Goal: Task Accomplishment & Management: Complete application form

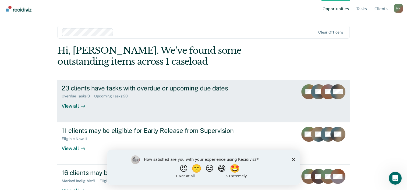
scroll to position [16, 0]
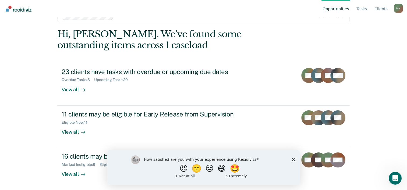
click at [293, 161] on icon "Close survey" at bounding box center [293, 159] width 3 height 3
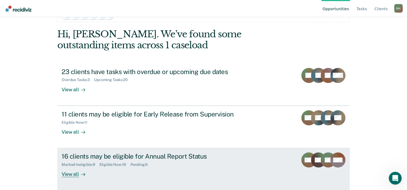
click at [293, 160] on link "16 clients may be eligible for Annual Report Status Marked Ineligible : 9 Eligi…" at bounding box center [203, 170] width 292 height 42
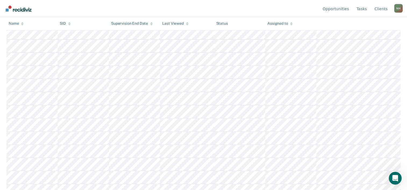
scroll to position [161, 0]
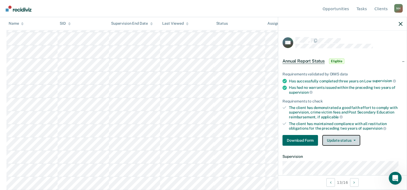
click at [354, 143] on button "Update status" at bounding box center [341, 140] width 38 height 11
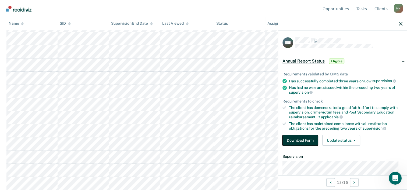
click at [311, 135] on button "Download Form" at bounding box center [301, 140] width 36 height 11
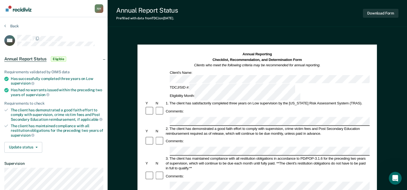
click at [176, 101] on div "1. The client has satisfactorily completed three years on Low supervision by th…" at bounding box center [267, 103] width 205 height 5
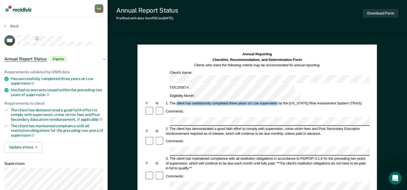
drag, startPoint x: 176, startPoint y: 84, endPoint x: 278, endPoint y: 83, distance: 101.7
click at [278, 101] on div "1. The client has satisfactorily completed three years on Low supervision by th…" at bounding box center [267, 103] width 205 height 5
drag, startPoint x: 278, startPoint y: 83, endPoint x: 273, endPoint y: 84, distance: 4.4
copy div "client has satisfactorily completed three years on Low supervision"
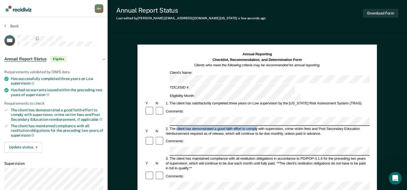
drag, startPoint x: 176, startPoint y: 103, endPoint x: 257, endPoint y: 106, distance: 81.0
click at [257, 126] on div "2. The client has demonstrated a good faith effort to comply with supervision, …" at bounding box center [267, 131] width 205 height 10
drag, startPoint x: 257, startPoint y: 106, endPoint x: 250, endPoint y: 105, distance: 6.9
copy div "client has demonstrated a good faith effort to comply"
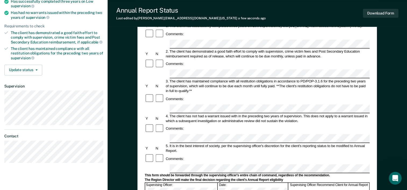
scroll to position [81, 0]
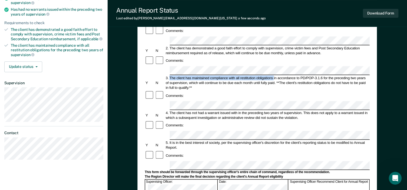
drag, startPoint x: 169, startPoint y: 47, endPoint x: 273, endPoint y: 47, distance: 104.1
click at [273, 76] on div "3. The client has maintained compliance with all restitution obligations in acc…" at bounding box center [267, 83] width 205 height 15
drag, startPoint x: 273, startPoint y: 47, endPoint x: 266, endPoint y: 48, distance: 7.3
copy div "The client has maintained compliance with all restitution obligations"
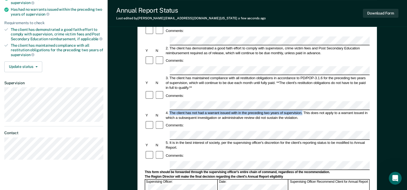
drag, startPoint x: 170, startPoint y: 76, endPoint x: 302, endPoint y: 77, distance: 132.4
click at [302, 111] on div "4. The client has not had a warrant issued with in the preceding two years of s…" at bounding box center [267, 116] width 205 height 10
drag, startPoint x: 302, startPoint y: 77, endPoint x: 298, endPoint y: 76, distance: 4.2
copy div "The client has not had a warrant issued with in the preceding two years of supe…"
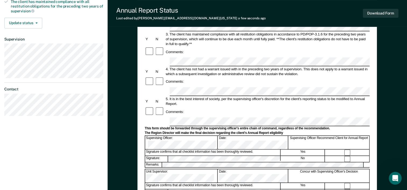
scroll to position [188, 0]
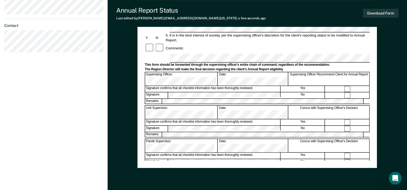
click at [131, 161] on div "Annual Reporting Checklist, Recommendation, and Determination Form Clients who …" at bounding box center [257, 27] width 299 height 365
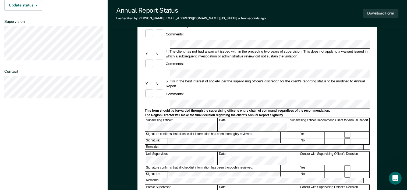
scroll to position [161, 0]
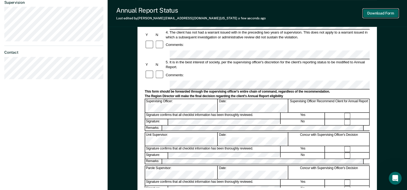
click at [379, 14] on button "Download Form" at bounding box center [381, 13] width 36 height 9
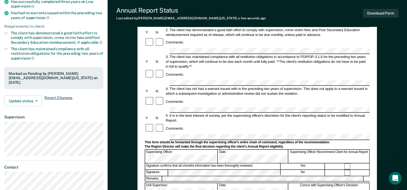
scroll to position [81, 0]
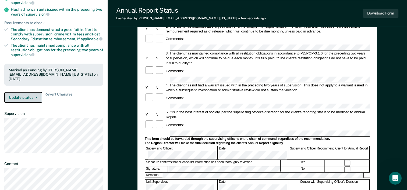
click at [38, 92] on button "Update status" at bounding box center [23, 97] width 38 height 11
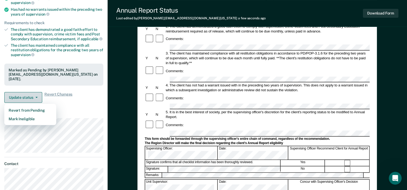
click at [38, 92] on button "Update status" at bounding box center [23, 97] width 38 height 11
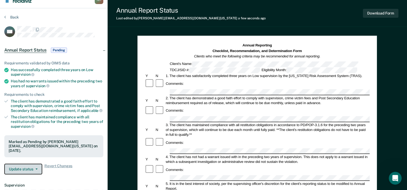
scroll to position [0, 0]
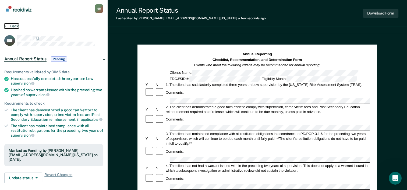
click at [8, 26] on button "Back" at bounding box center [11, 26] width 15 height 5
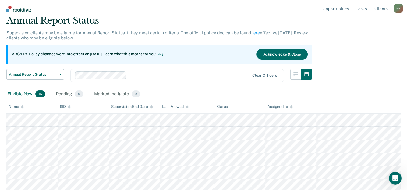
scroll to position [148, 0]
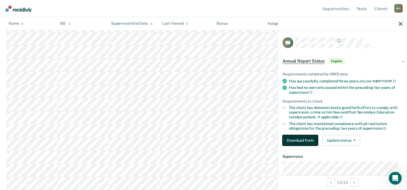
click at [315, 139] on button "Download Form" at bounding box center [301, 140] width 36 height 11
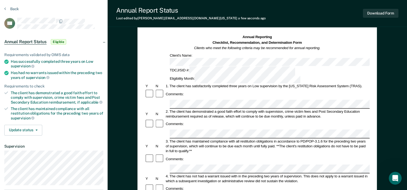
scroll to position [81, 0]
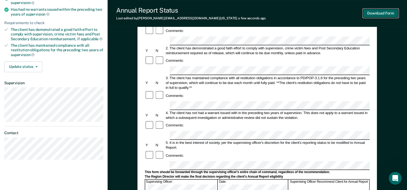
click at [375, 14] on button "Download Form" at bounding box center [381, 13] width 36 height 9
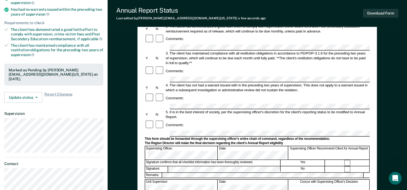
scroll to position [0, 0]
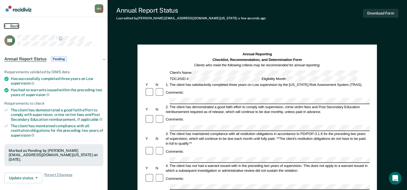
click at [6, 25] on button "Back" at bounding box center [11, 26] width 15 height 5
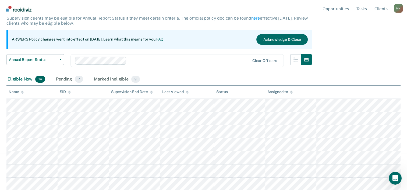
scroll to position [54, 0]
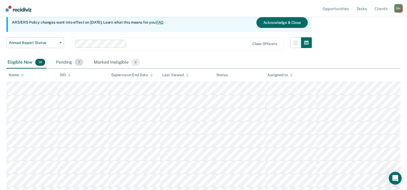
click at [67, 62] on div "Pending 7" at bounding box center [69, 63] width 29 height 12
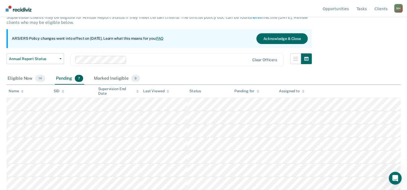
scroll to position [56, 0]
click at [21, 73] on div "Eligible Now 14" at bounding box center [26, 79] width 40 height 12
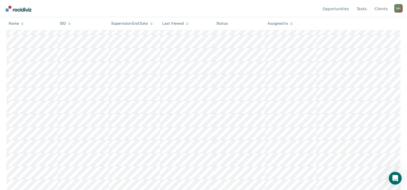
scroll to position [132, 0]
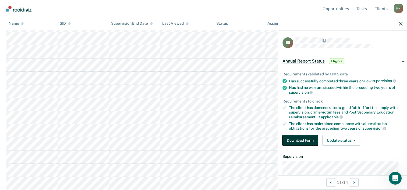
click at [297, 141] on button "Download Form" at bounding box center [301, 140] width 36 height 11
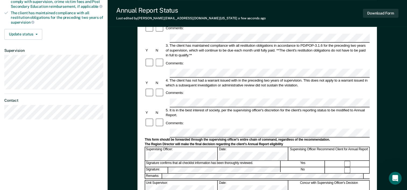
scroll to position [100, 0]
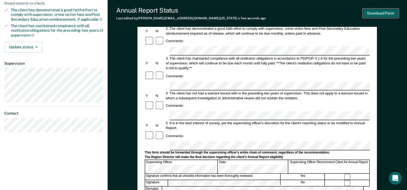
click at [367, 13] on button "Download Form" at bounding box center [381, 13] width 36 height 9
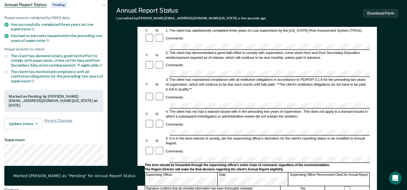
scroll to position [0, 0]
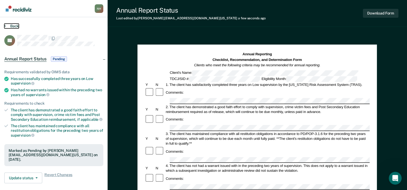
click at [8, 25] on button "Back" at bounding box center [11, 26] width 15 height 5
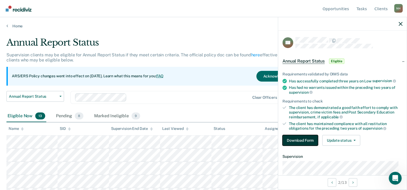
click at [300, 138] on button "Download Form" at bounding box center [301, 140] width 36 height 11
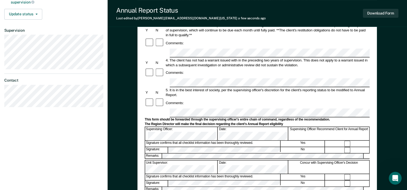
scroll to position [161, 0]
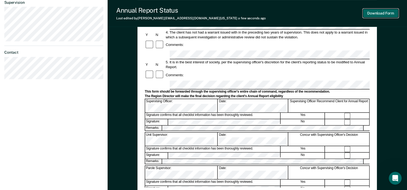
click at [378, 12] on button "Download Form" at bounding box center [381, 13] width 36 height 9
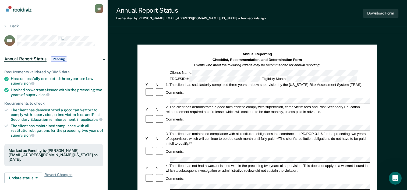
scroll to position [0, 0]
click at [9, 24] on button "Back" at bounding box center [11, 26] width 15 height 5
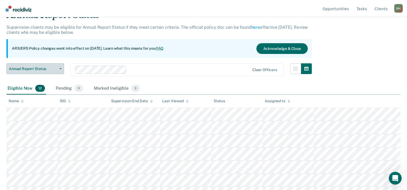
scroll to position [81, 0]
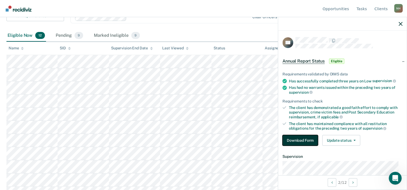
click at [313, 142] on button "Download Form" at bounding box center [301, 140] width 36 height 11
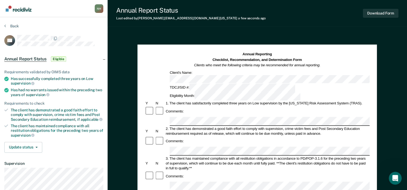
click at [175, 136] on div "Comments:" at bounding box center [257, 141] width 225 height 10
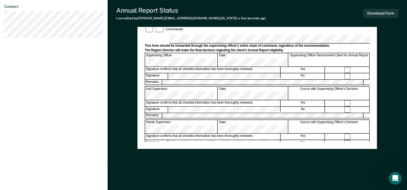
scroll to position [208, 0]
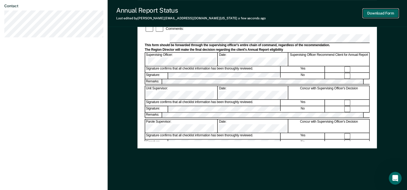
click at [373, 12] on button "Download Form" at bounding box center [381, 13] width 36 height 9
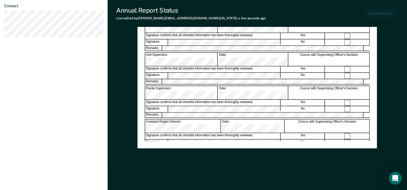
scroll to position [0, 0]
